Goal: Task Accomplishment & Management: Manage account settings

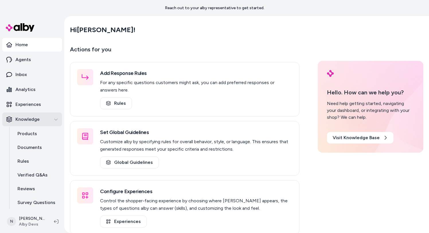
scroll to position [15, 0]
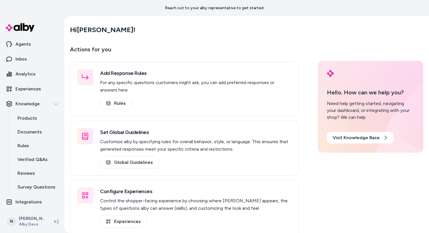
click at [32, 221] on html "Reach out to your alby representative to get started. Home Agents Inbox Analyti…" at bounding box center [214, 116] width 429 height 233
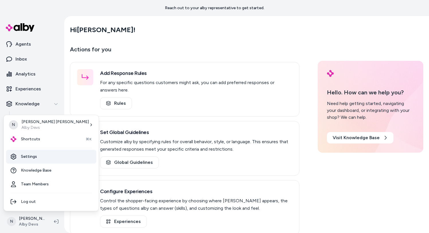
click at [45, 159] on link "Settings" at bounding box center [51, 157] width 90 height 14
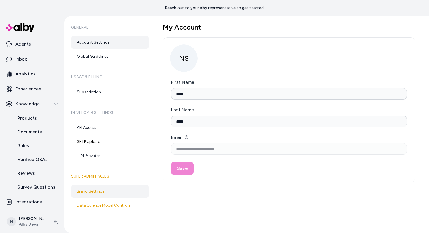
click at [101, 193] on link "Brand Settings" at bounding box center [110, 191] width 78 height 14
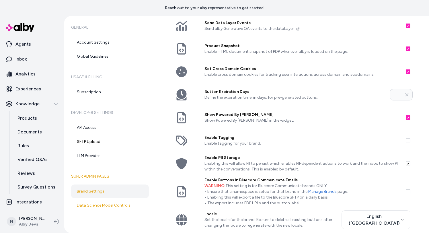
scroll to position [165, 0]
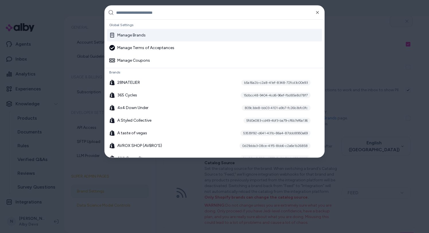
type input "********"
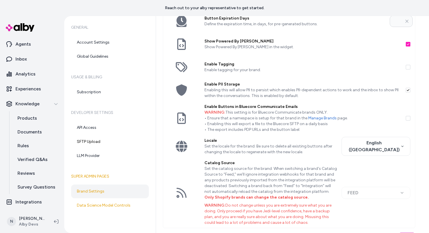
scroll to position [179, 0]
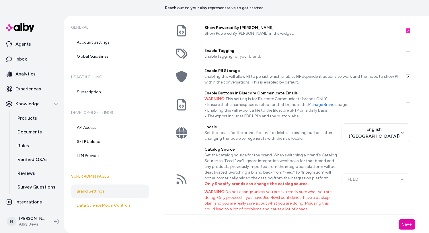
click at [397, 179] on div "**********" at bounding box center [377, 179] width 73 height 12
click at [406, 179] on div "**********" at bounding box center [377, 179] width 73 height 12
click at [403, 179] on div "**********" at bounding box center [377, 179] width 73 height 12
click at [117, 201] on link "Data Science Model Controls" at bounding box center [110, 205] width 78 height 14
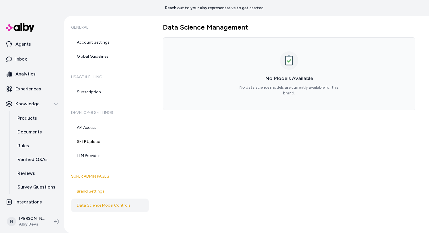
click at [123, 84] on h6 "Usage & Billing" at bounding box center [110, 77] width 78 height 16
click at [121, 89] on link "Subscription" at bounding box center [110, 92] width 78 height 14
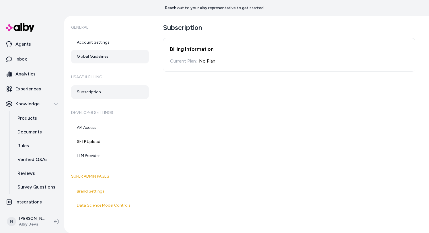
click at [125, 61] on link "Global Guidelines" at bounding box center [110, 57] width 78 height 14
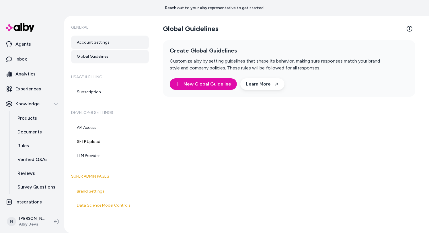
click at [95, 38] on link "Account Settings" at bounding box center [110, 43] width 78 height 14
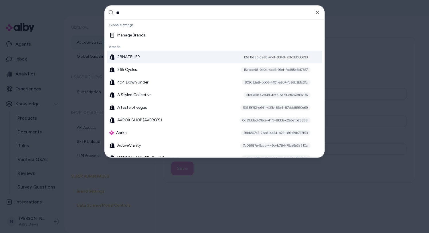
type input "***"
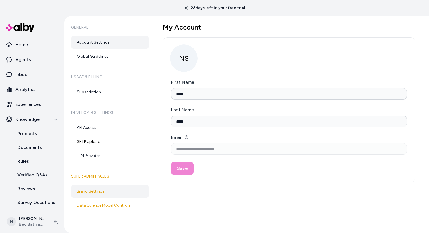
click at [86, 189] on link "Brand Settings" at bounding box center [110, 191] width 78 height 14
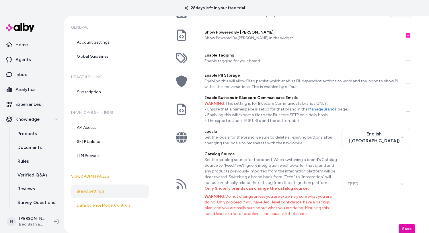
scroll to position [179, 0]
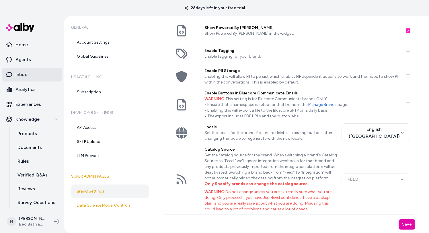
click at [45, 75] on link "Inbox" at bounding box center [32, 75] width 60 height 14
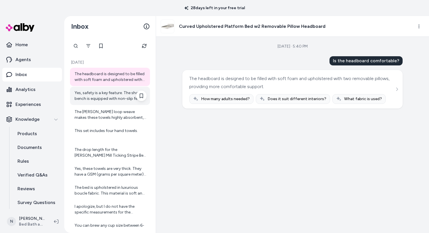
click at [96, 96] on div "Yes, safety is a key feature. The shower bench is equipped with non-slip feet, …" at bounding box center [111, 95] width 72 height 11
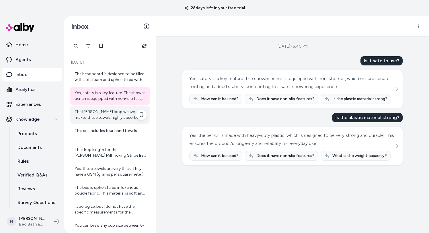
click at [94, 117] on div "The terry loop weave makes these towels highly absorbent, effortlessly soaking …" at bounding box center [111, 114] width 72 height 11
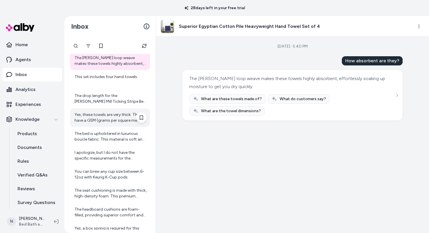
scroll to position [55, 0]
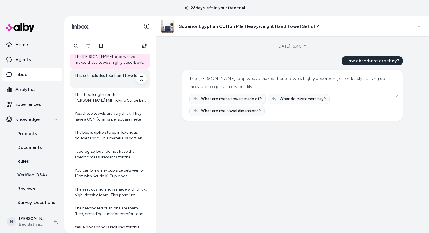
click at [114, 80] on div "This set includes four hand towels." at bounding box center [111, 78] width 72 height 11
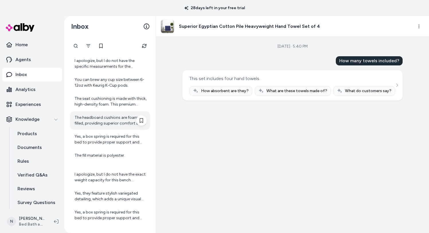
scroll to position [168, 0]
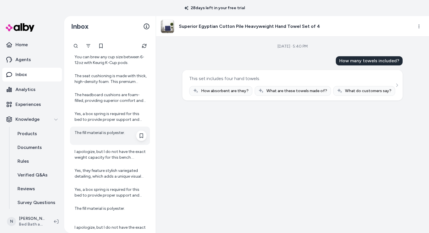
click at [107, 139] on div "The fill material is polyester." at bounding box center [111, 135] width 72 height 11
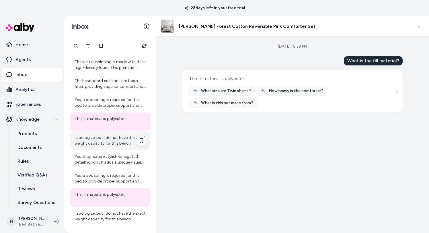
scroll to position [183, 0]
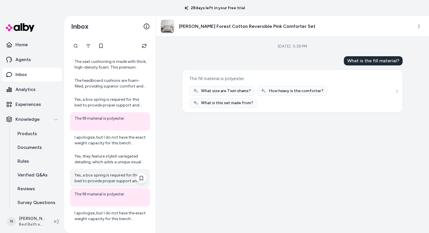
click at [110, 178] on div "Yes, a box spring is required for this bed to provide proper support and comfor…" at bounding box center [111, 177] width 72 height 11
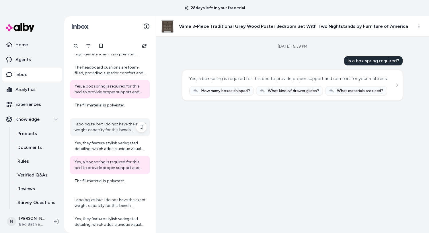
scroll to position [198, 0]
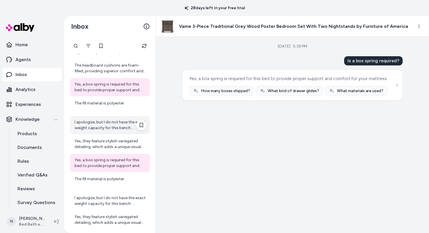
click at [118, 123] on div "I apologize, but I do not have the exact weight capacity for this bench. Howeve…" at bounding box center [111, 124] width 72 height 11
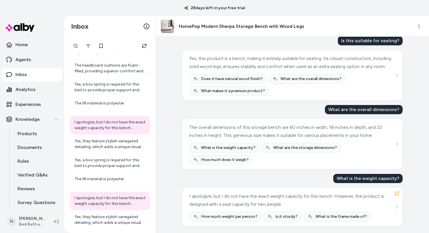
scroll to position [97, 0]
click at [166, 28] on img at bounding box center [167, 26] width 13 height 13
click at [190, 27] on h3 "HomePop Modern Sherpa Storage Bench with Wood Legs" at bounding box center [241, 26] width 125 height 7
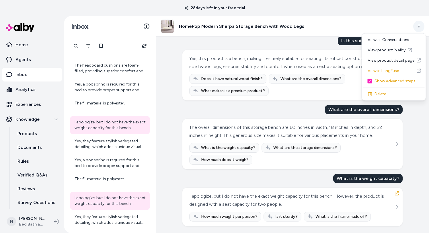
click at [419, 27] on html "28 days left in your free trial Home Agents Inbox Analytics Experiences Knowled…" at bounding box center [214, 116] width 429 height 233
click at [400, 50] on link "View product in alby" at bounding box center [394, 50] width 62 height 10
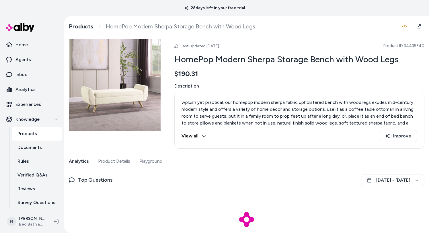
click at [199, 133] on button "View all" at bounding box center [193, 136] width 25 height 12
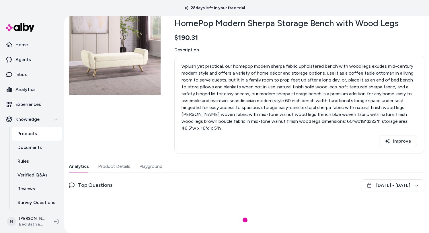
scroll to position [46, 0]
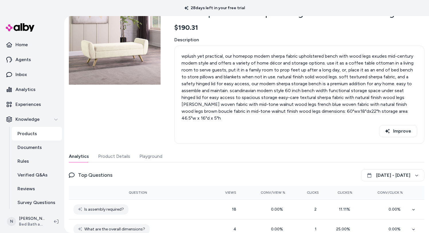
click at [105, 151] on button "Product Details" at bounding box center [114, 155] width 32 height 11
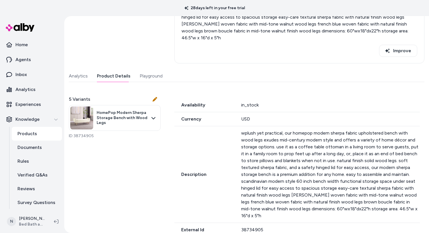
scroll to position [187, 0]
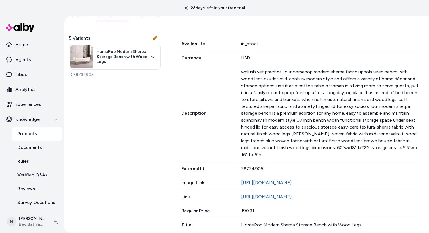
click at [254, 195] on link "[URL][DOMAIN_NAME]" at bounding box center [266, 196] width 51 height 5
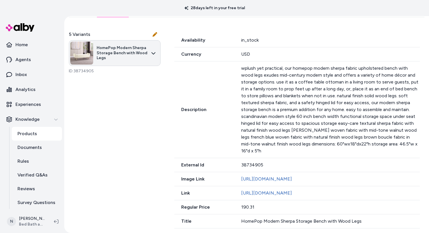
click at [155, 42] on html "28 days left in your free trial Home Agents Inbox Analytics Experiences Knowled…" at bounding box center [214, 116] width 429 height 233
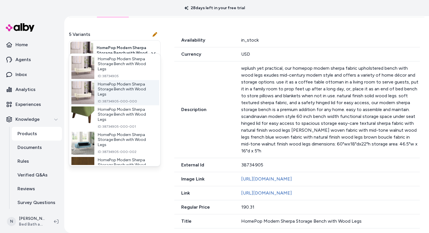
scroll to position [16, 0]
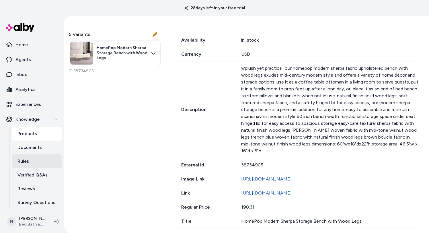
click at [31, 164] on link "Rules" at bounding box center [37, 161] width 50 height 14
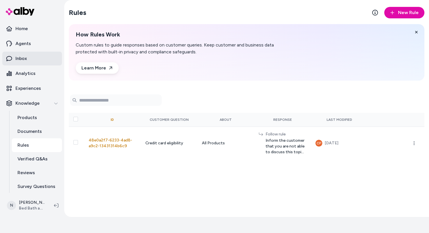
click at [43, 52] on link "Inbox" at bounding box center [32, 59] width 60 height 14
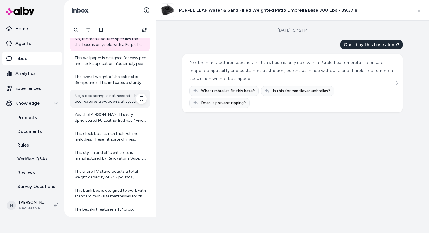
scroll to position [126, 0]
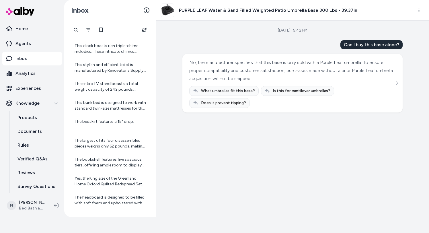
click at [92, 140] on div "The largest of its four disassembled pieces weighs only 62 pounds, making it ma…" at bounding box center [111, 143] width 72 height 11
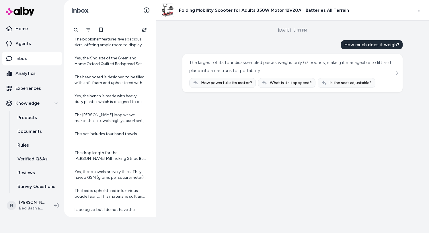
scroll to position [258, 0]
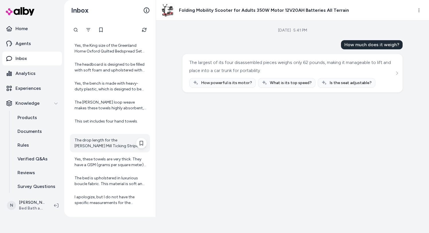
click at [99, 137] on div "The drop length for the Sawyer Mill Ticking Stripe Bed Skirt is 16 inches." at bounding box center [111, 142] width 72 height 11
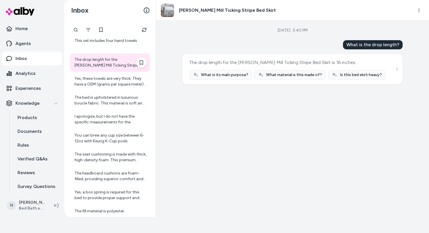
scroll to position [343, 0]
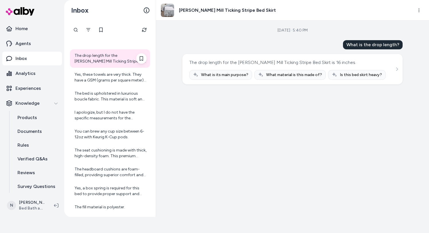
click at [97, 152] on div "The seat cushioning is made with thick, high-density foam. This premium padding…" at bounding box center [111, 152] width 72 height 11
